Goal: Task Accomplishment & Management: Complete application form

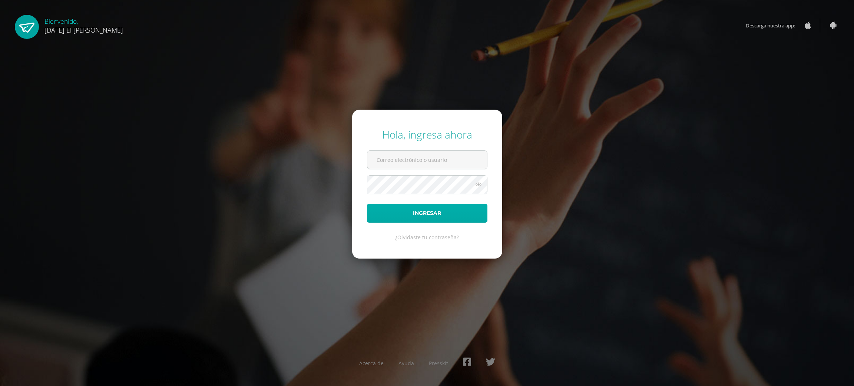
type input "lesliepronquillog@sagradocorazon.edu.gt"
click at [445, 219] on button "Ingresar" at bounding box center [427, 213] width 120 height 19
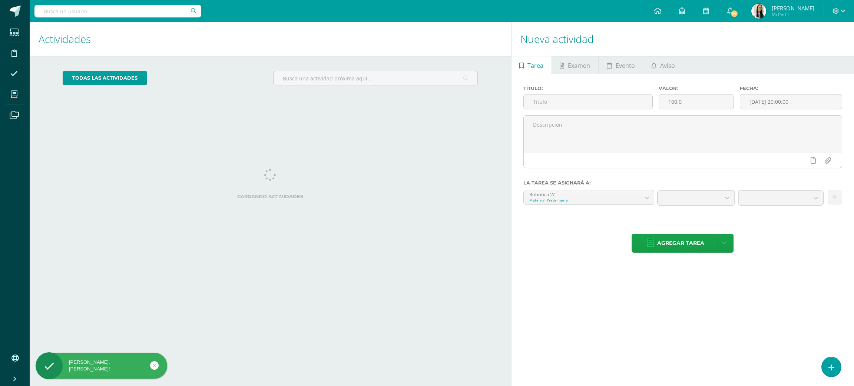
click at [348, 105] on div "todas las Actividades No tienes actividades Échale un vistazo a los demás perío…" at bounding box center [270, 81] width 445 height 51
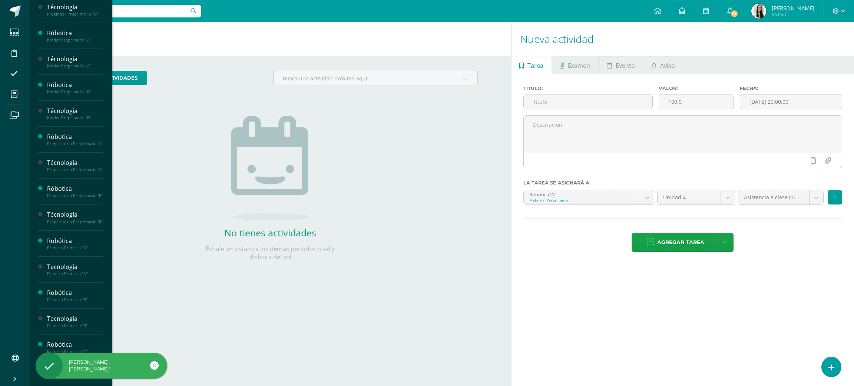
scroll to position [155, 0]
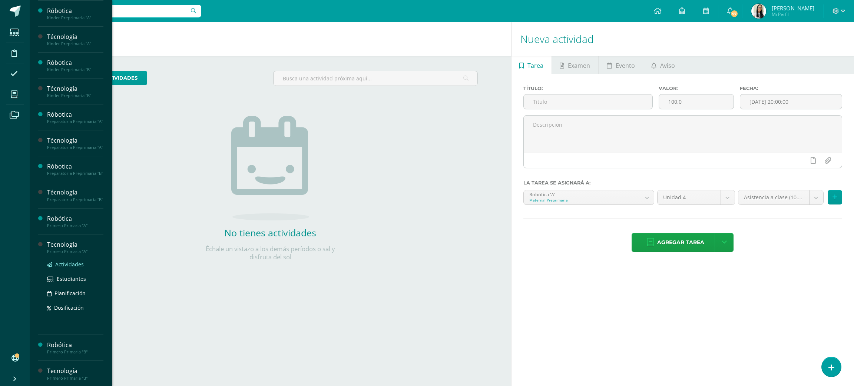
click at [74, 268] on span "Actividades" at bounding box center [69, 264] width 29 height 7
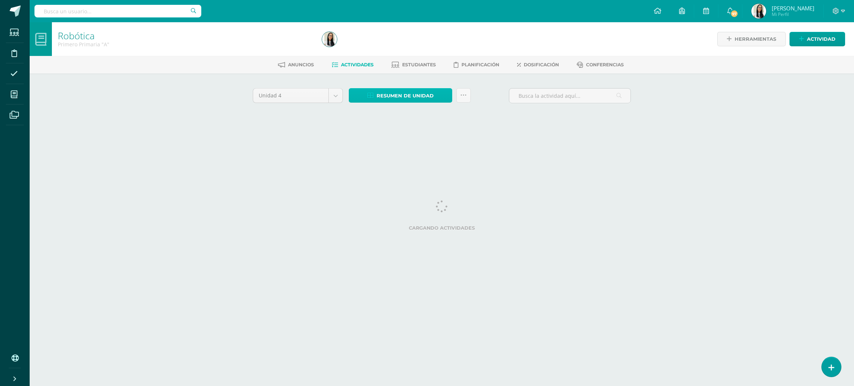
click at [430, 93] on span "Resumen de unidad" at bounding box center [405, 96] width 57 height 14
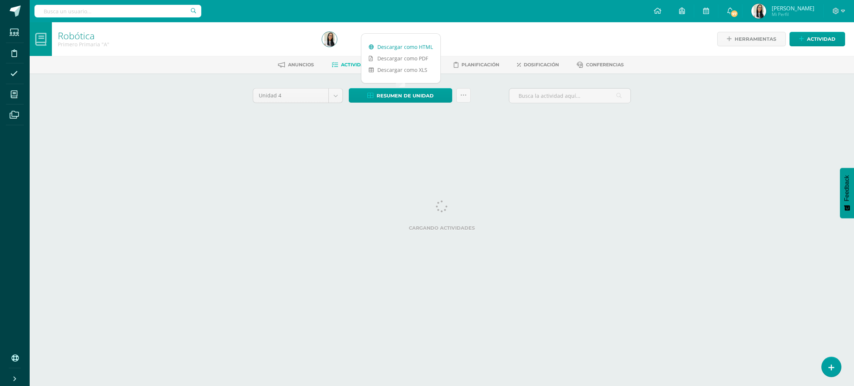
click at [394, 44] on link "Descargar como HTML" at bounding box center [400, 46] width 79 height 11
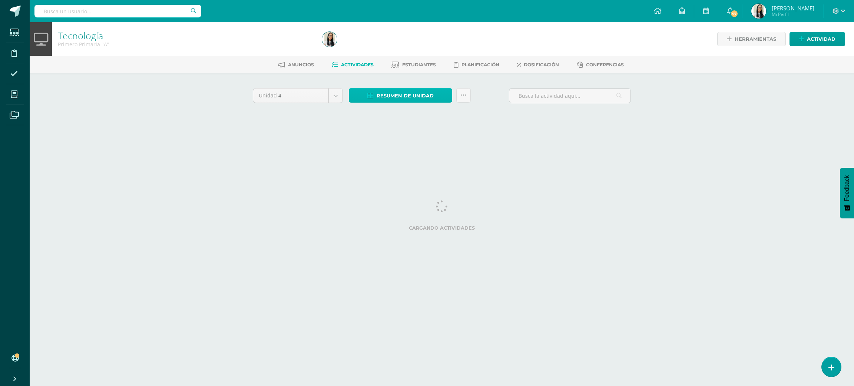
click at [387, 90] on span "Resumen de unidad" at bounding box center [405, 96] width 57 height 14
click at [396, 43] on link "Descargar como HTML" at bounding box center [400, 46] width 79 height 11
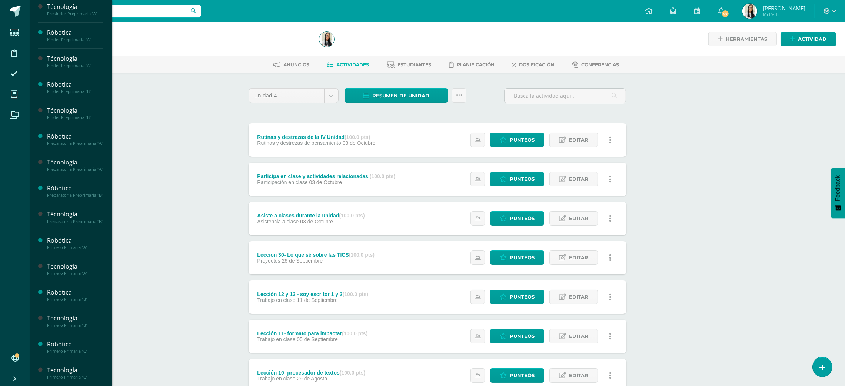
scroll to position [155, 0]
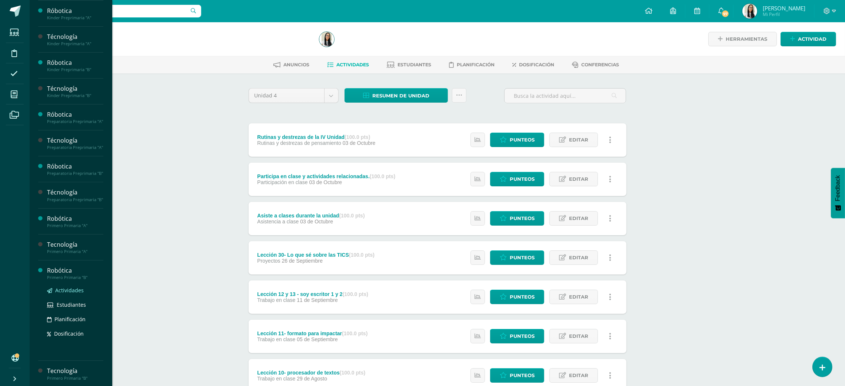
click at [79, 294] on span "Actividades" at bounding box center [69, 290] width 29 height 7
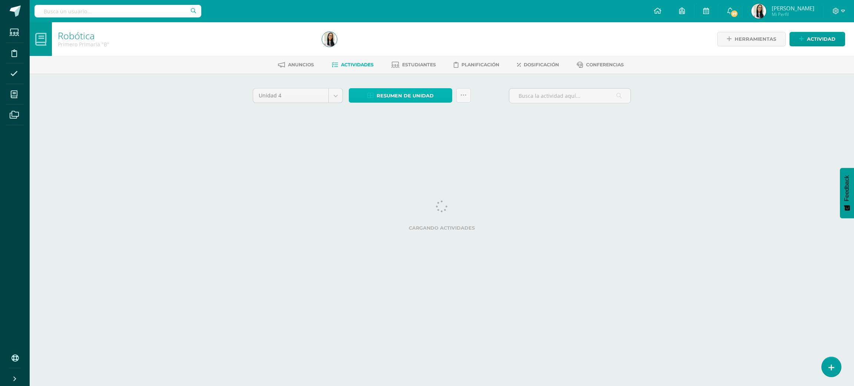
click at [407, 97] on span "Resumen de unidad" at bounding box center [405, 96] width 57 height 14
click at [413, 51] on link "Descargar como HTML" at bounding box center [400, 46] width 79 height 11
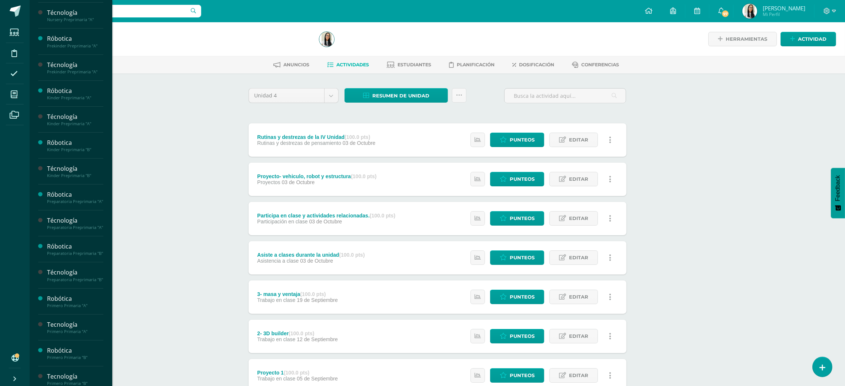
scroll to position [76, 0]
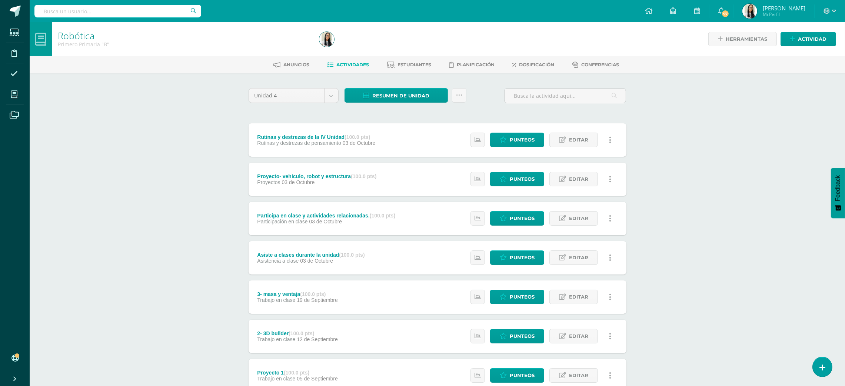
click at [146, 135] on div "Robótica Primero Primaria "B" Herramientas Detalle de asistencias Actividad Anu…" at bounding box center [438, 289] width 816 height 535
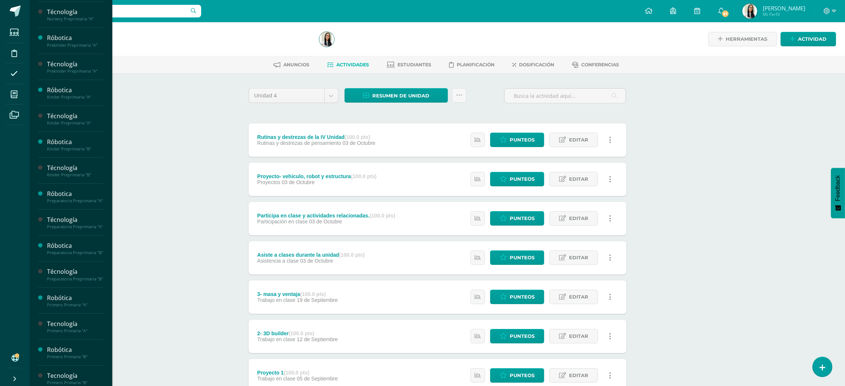
scroll to position [155, 0]
click at [79, 320] on span "Actividades" at bounding box center [69, 316] width 29 height 7
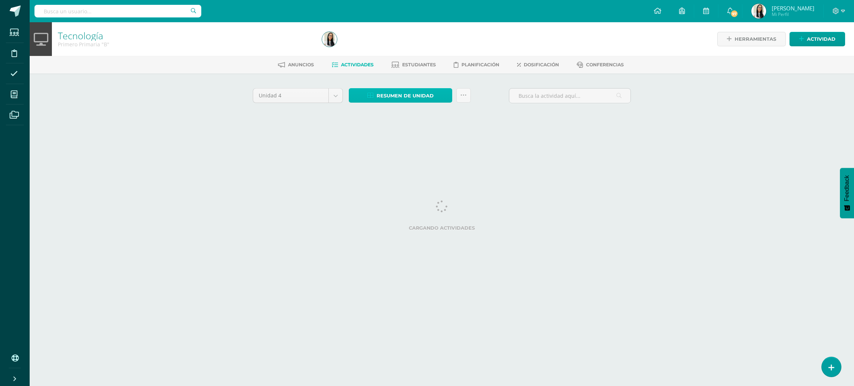
click at [407, 96] on span "Resumen de unidad" at bounding box center [405, 96] width 57 height 14
click at [411, 47] on link "Descargar como HTML" at bounding box center [400, 46] width 79 height 11
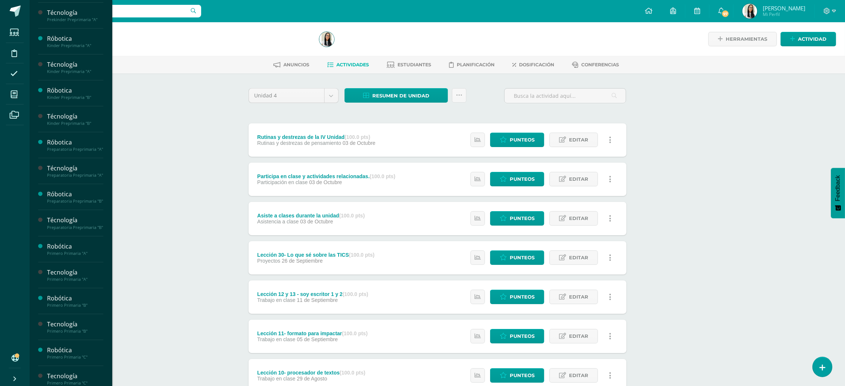
scroll to position [155, 0]
click at [74, 346] on span "Actividades" at bounding box center [69, 342] width 29 height 7
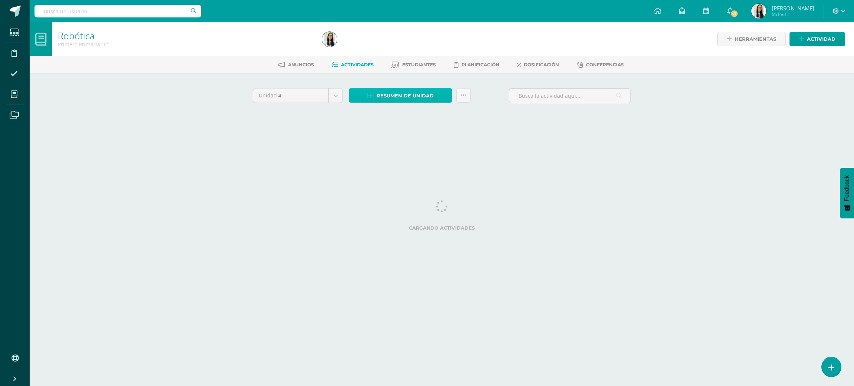
click at [390, 99] on span "Resumen de unidad" at bounding box center [405, 96] width 57 height 14
click at [408, 44] on link "Descargar como HTML" at bounding box center [400, 46] width 79 height 11
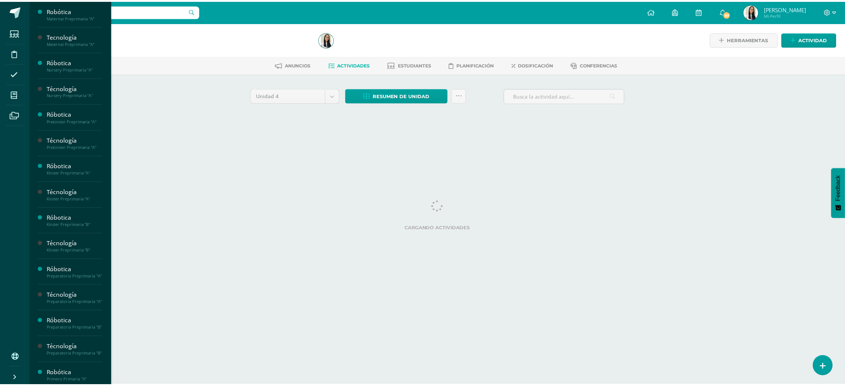
scroll to position [155, 0]
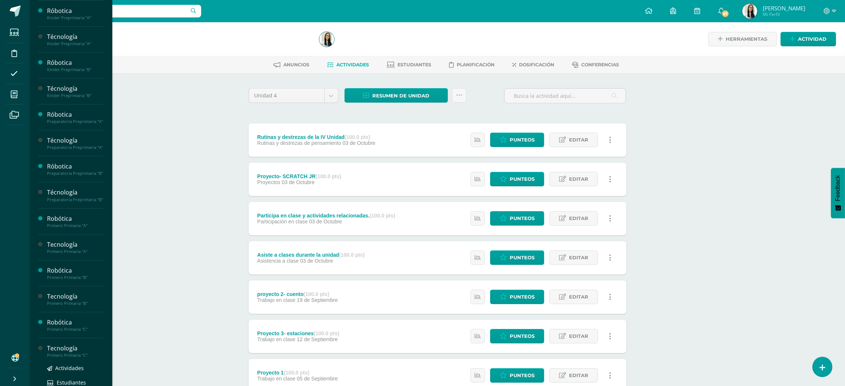
click at [81, 353] on div "Tecnología" at bounding box center [75, 348] width 56 height 9
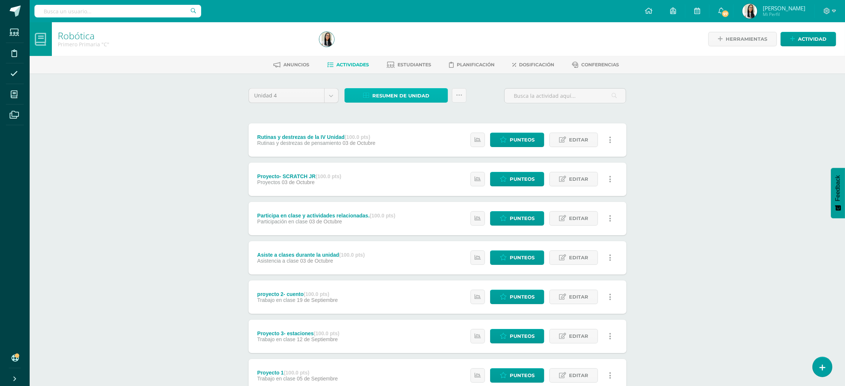
click at [368, 94] on icon at bounding box center [366, 96] width 6 height 6
click at [159, 226] on div "Robótica Primero Primaria "C" Herramientas Detalle de asistencias Actividad Anu…" at bounding box center [438, 289] width 816 height 535
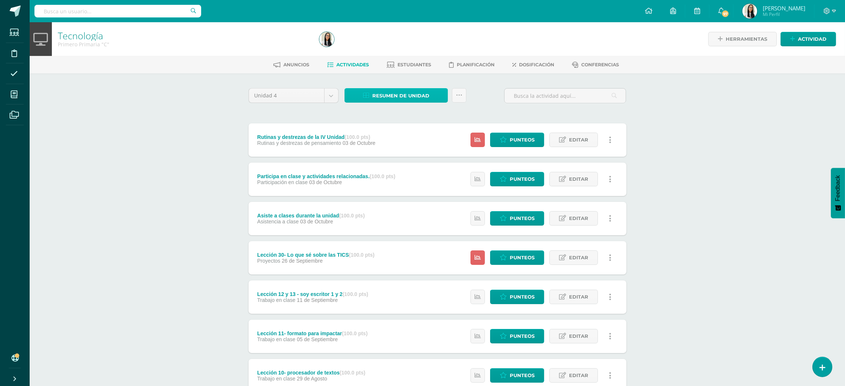
click at [415, 90] on span "Resumen de unidad" at bounding box center [400, 96] width 57 height 14
click at [417, 48] on link "Descargar como HTML" at bounding box center [396, 46] width 79 height 11
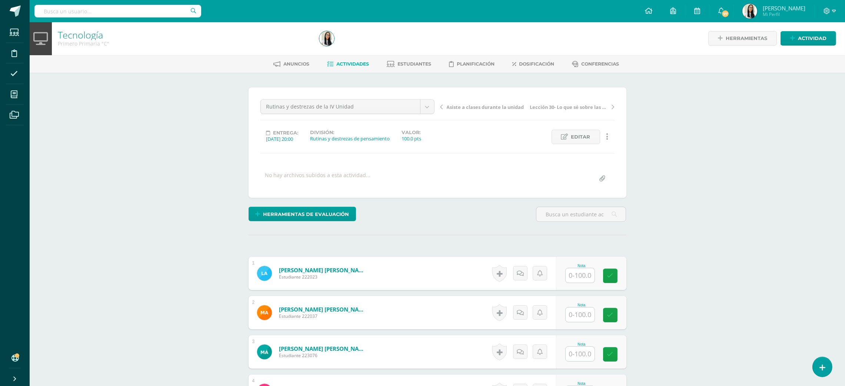
scroll to position [1, 0]
click at [592, 282] on input "text" at bounding box center [585, 275] width 30 height 15
type input "92"
type input "93"
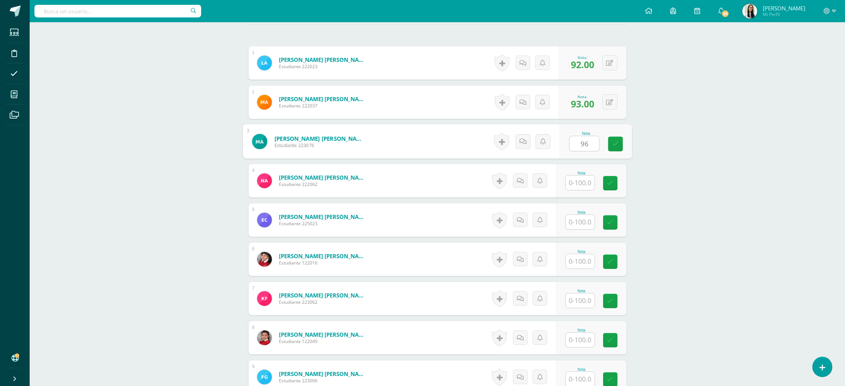
type input "96"
type input "97"
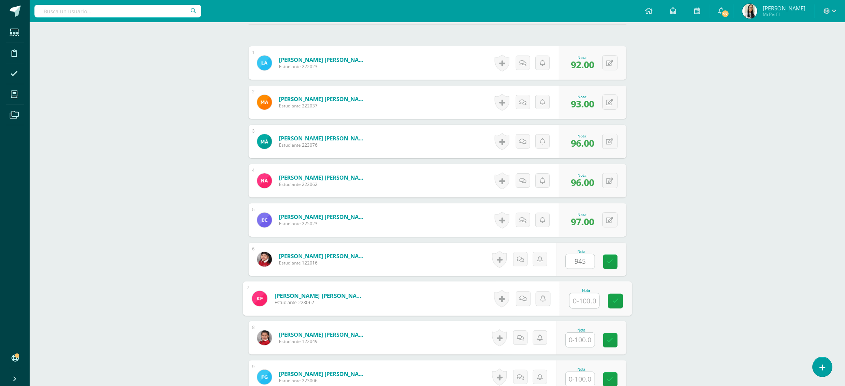
type input "0"
type input "96"
type input "97"
type input "95"
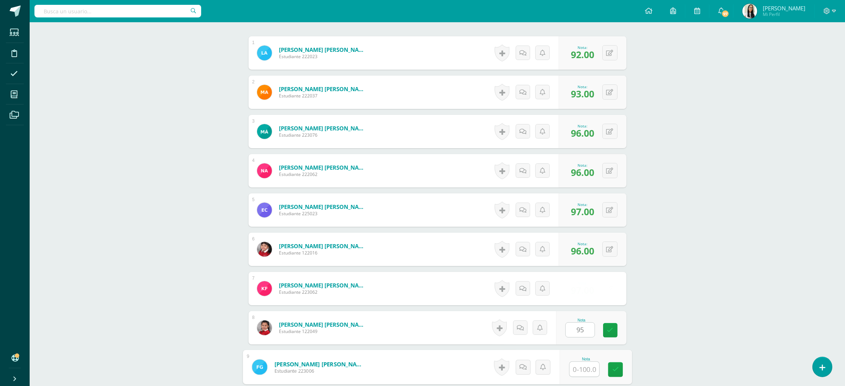
type input "7"
type input "97"
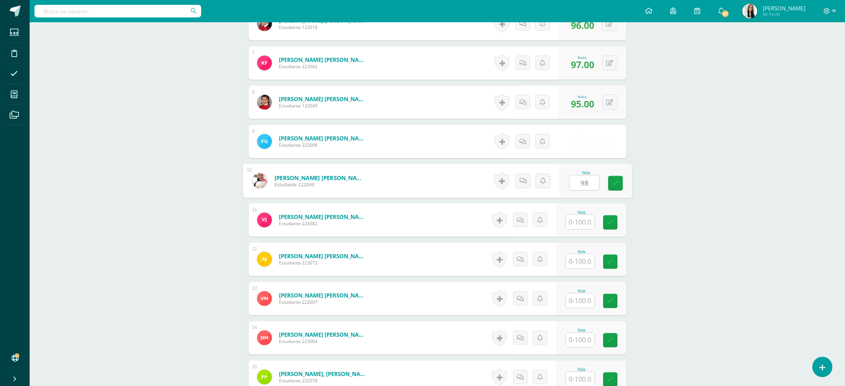
type input "98"
type input "97"
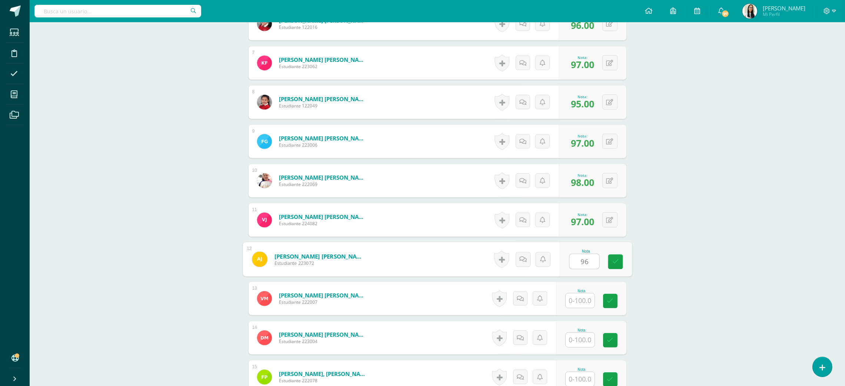
type input "96"
type input "97"
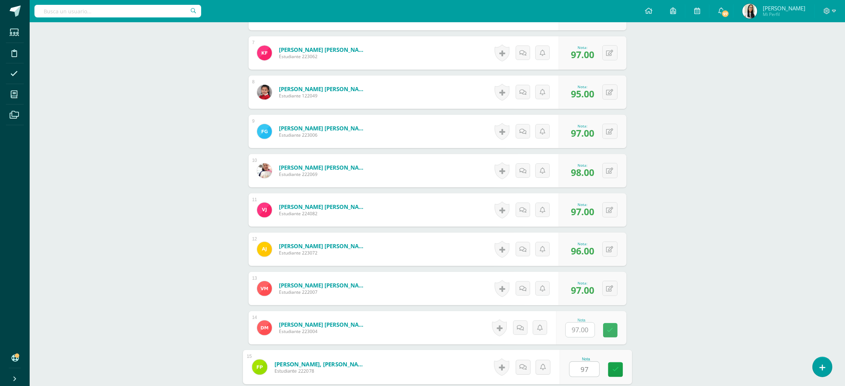
type input "97"
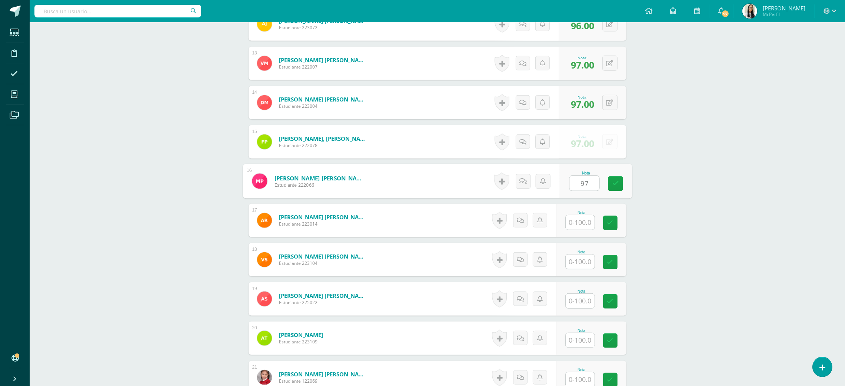
type input "97"
type input "96"
type input "978"
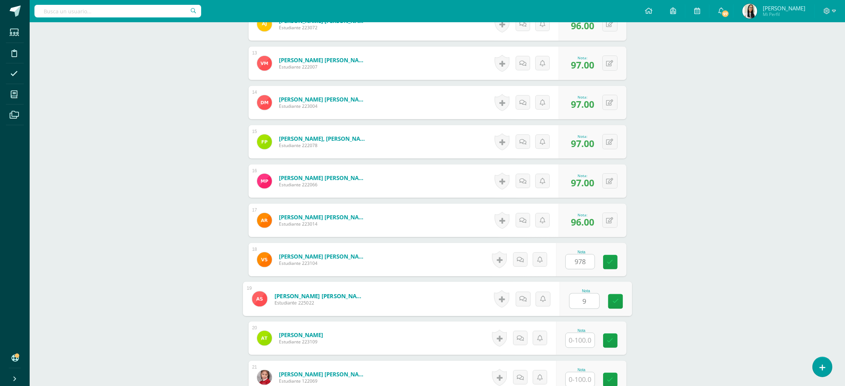
type input "9"
type input "0"
type input "989"
click at [623, 294] on div "0 Logros Logros obtenidos Aún no hay logros agregados Nota: 9.00" at bounding box center [595, 298] width 63 height 33
click at [604, 302] on button at bounding box center [610, 298] width 15 height 15
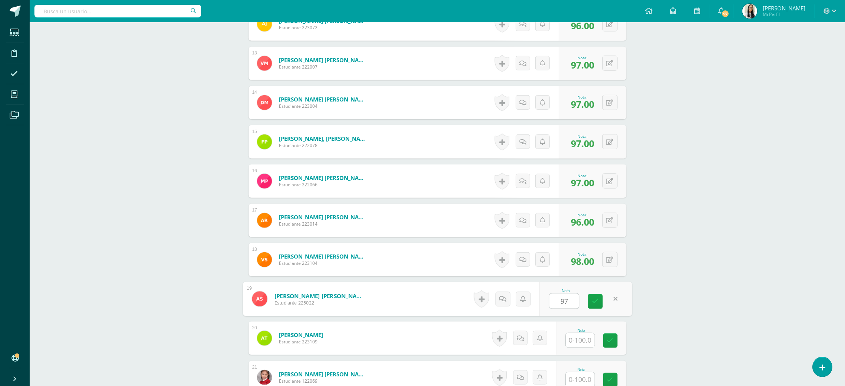
type input "97"
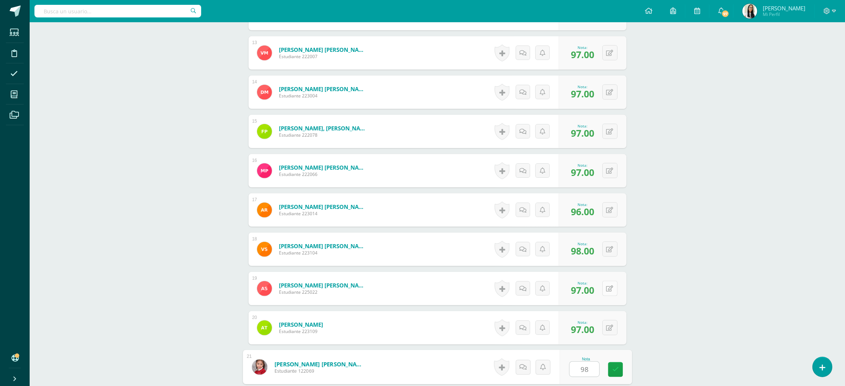
type input "98"
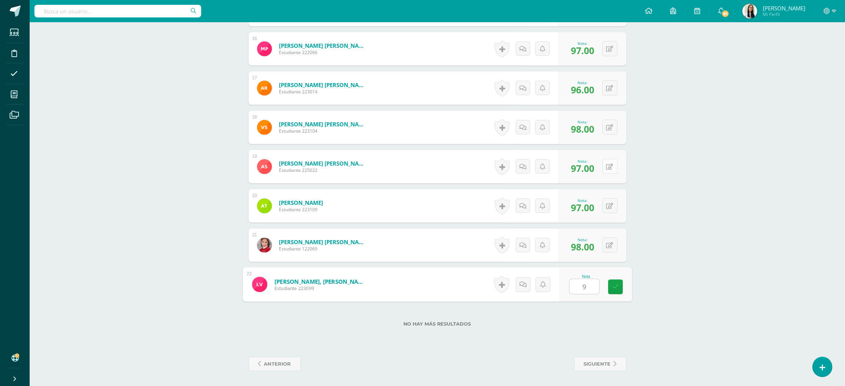
type input "99"
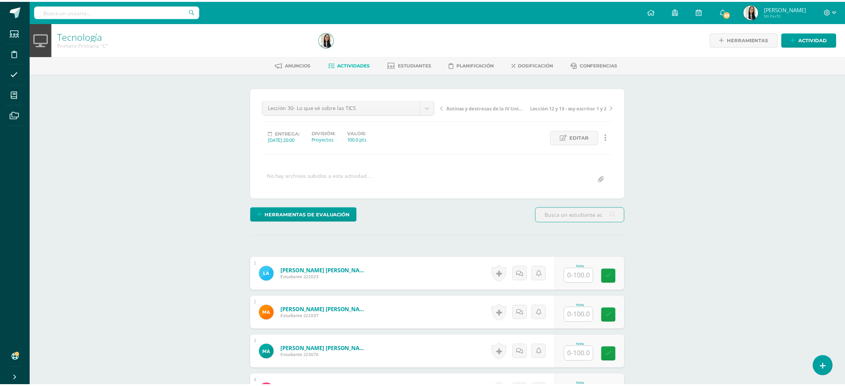
scroll to position [0, 0]
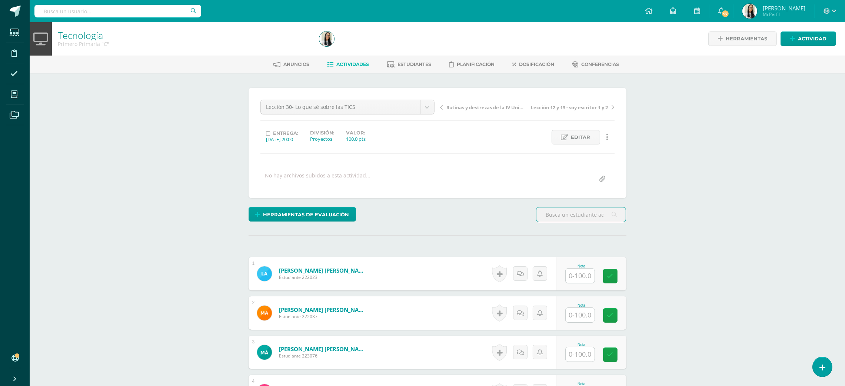
click at [580, 278] on input "text" at bounding box center [580, 276] width 29 height 14
type input "100"
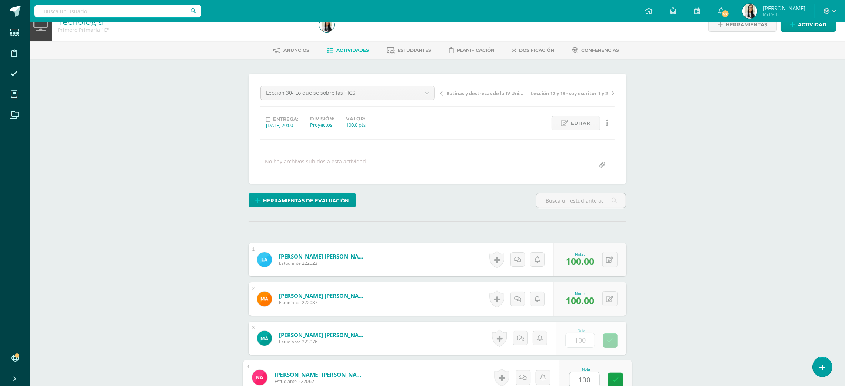
type input "100"
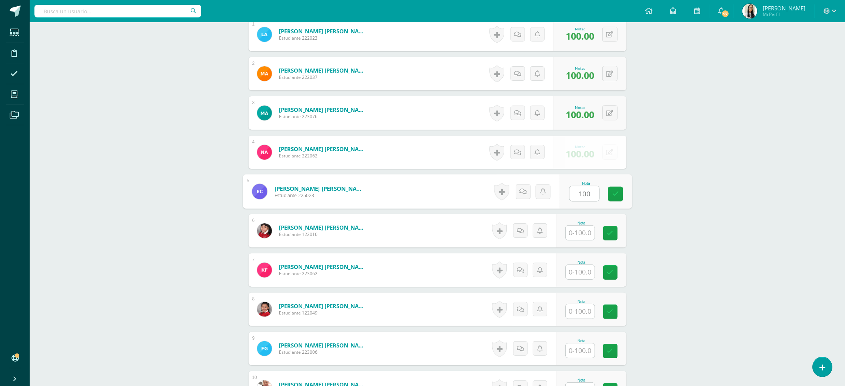
type input "100"
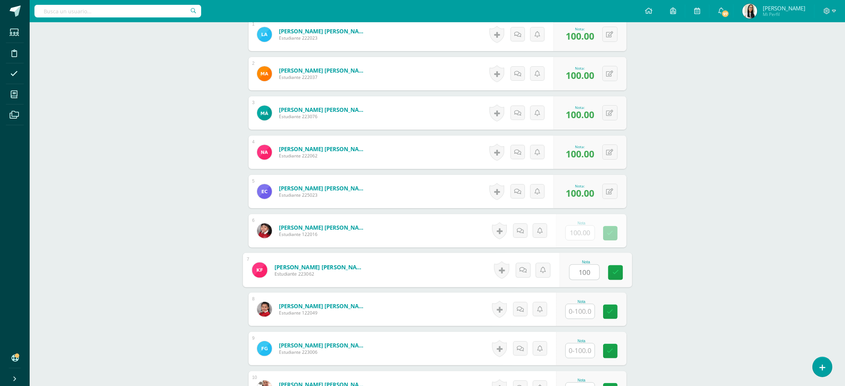
type input "100"
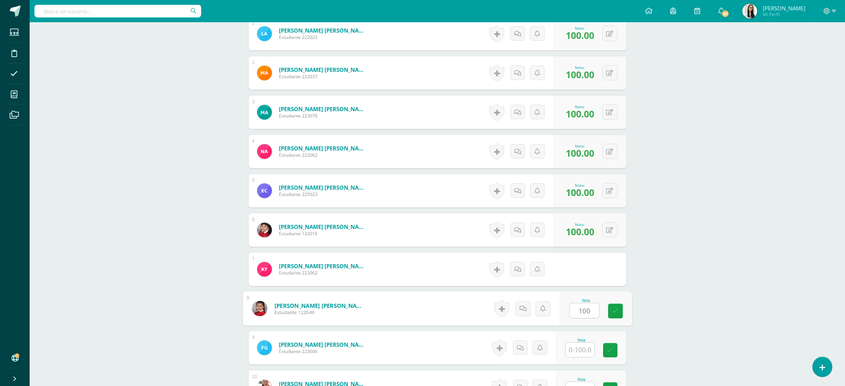
type input "100"
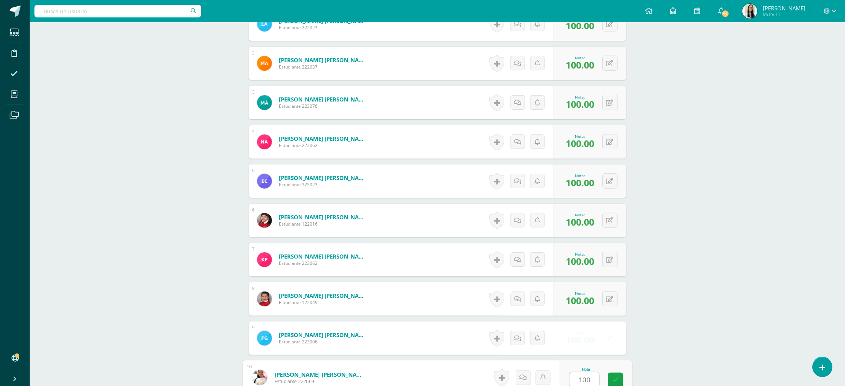
type input "100"
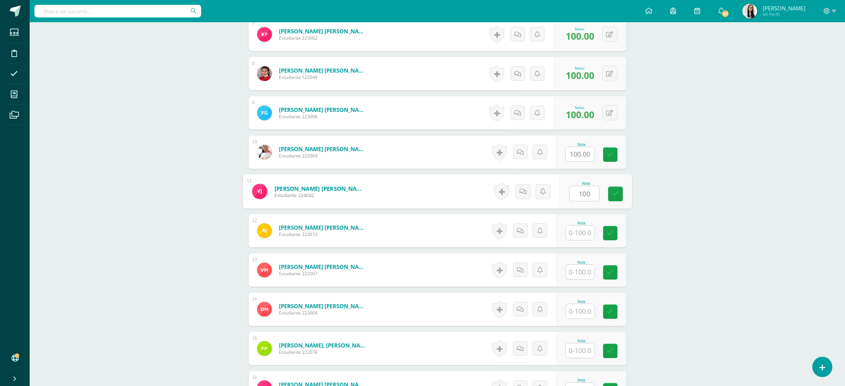
type input "100"
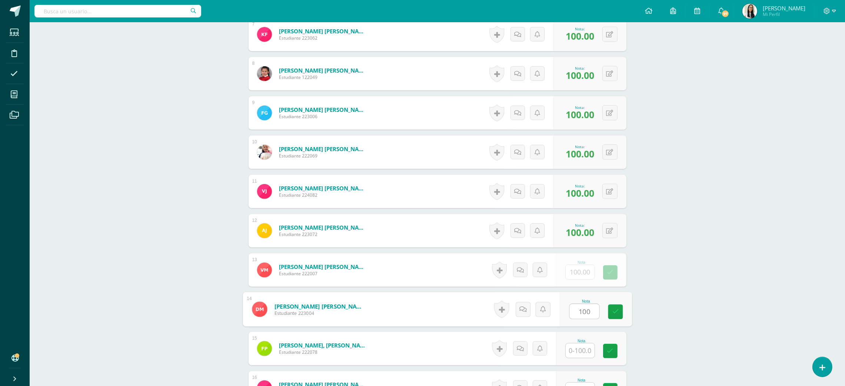
type input "100"
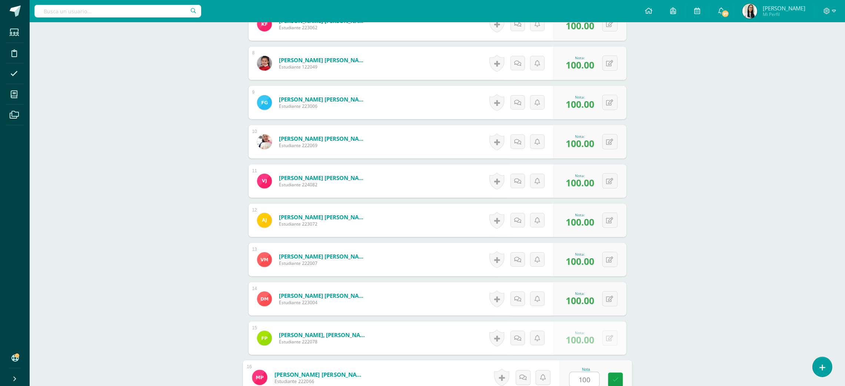
type input "100"
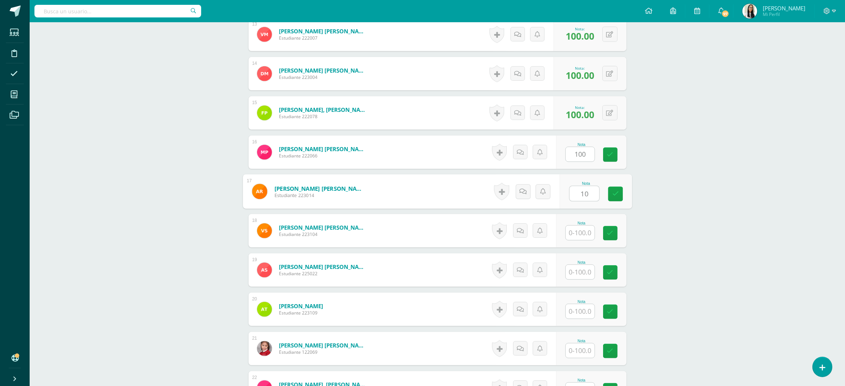
type input "10"
click at [605, 192] on div "0 Logros Logros obtenidos Aún no hay logros agregados Nota: 10.00" at bounding box center [593, 191] width 68 height 33
click at [614, 192] on icon at bounding box center [614, 191] width 7 height 6
type input "100"
type input "1"
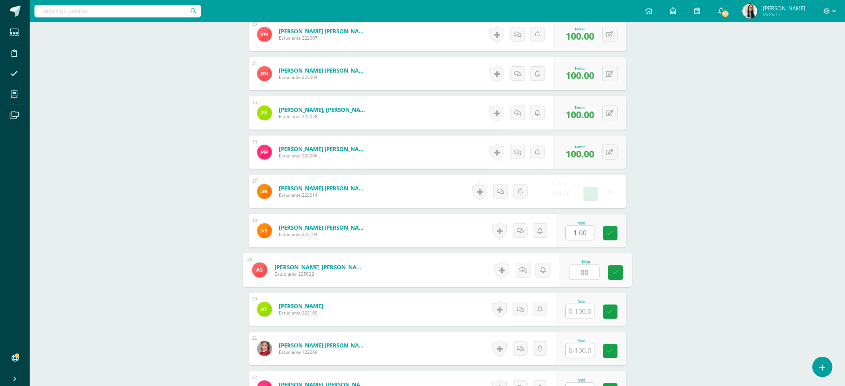
type input "00"
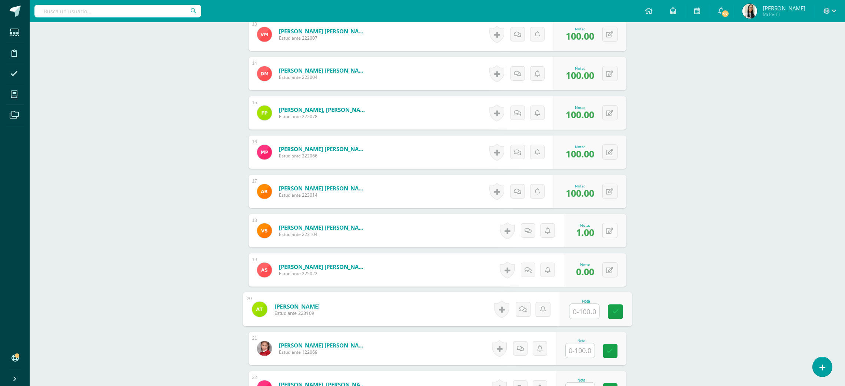
click at [615, 236] on button at bounding box center [610, 230] width 15 height 15
type input "100"
click at [614, 271] on button at bounding box center [610, 269] width 15 height 15
type input "100"
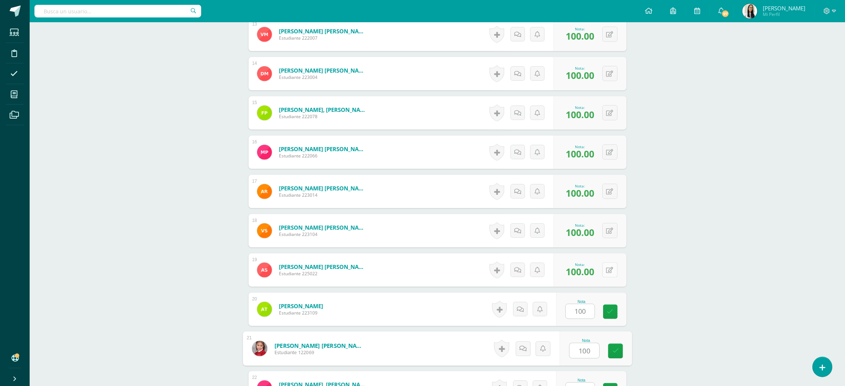
type input "100"
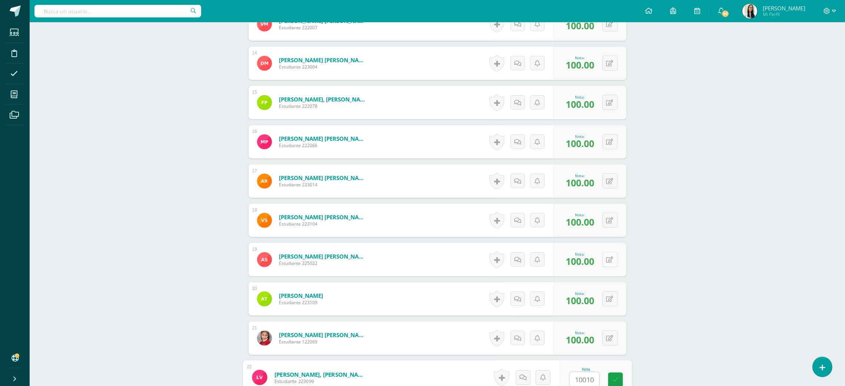
type input "100100"
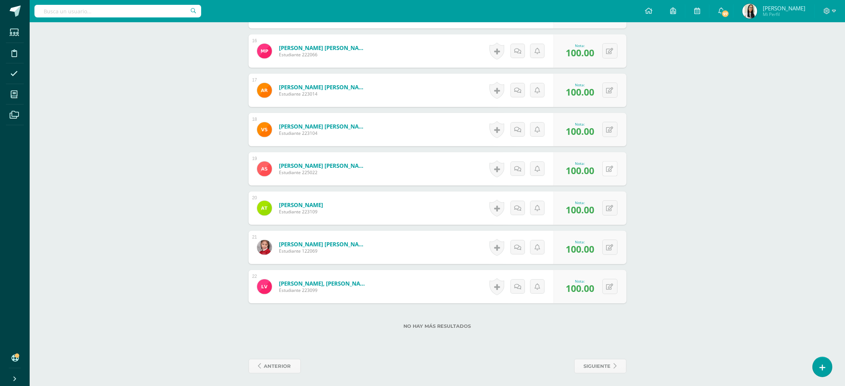
scroll to position [810, 0]
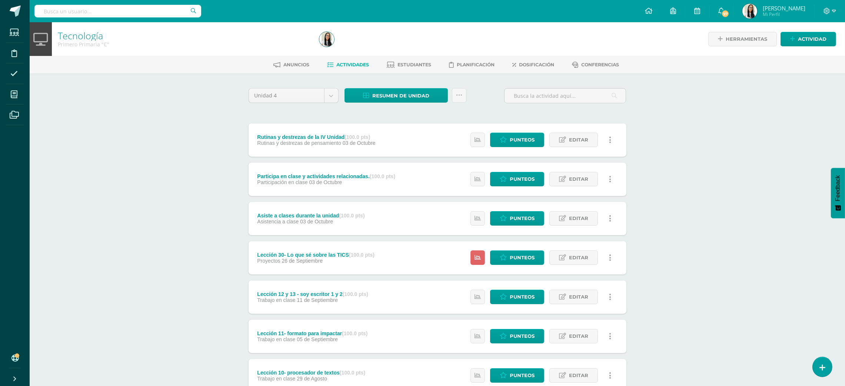
click at [68, 314] on div "Tecnología Primero Primaria "C" Herramientas Detalle de asistencias Actividad A…" at bounding box center [438, 271] width 816 height 498
click at [417, 108] on div "Resumen de unidad Descargar como HTML Descargar como PDF Descargar como XLS Sub…" at bounding box center [406, 98] width 128 height 21
click at [422, 100] on span "Resumen de unidad" at bounding box center [400, 96] width 57 height 14
click at [392, 53] on link "Descargar como PDF" at bounding box center [396, 58] width 79 height 11
click at [392, 46] on link "Descargar como HTML" at bounding box center [396, 46] width 79 height 11
